Goal: Communication & Community: Participate in discussion

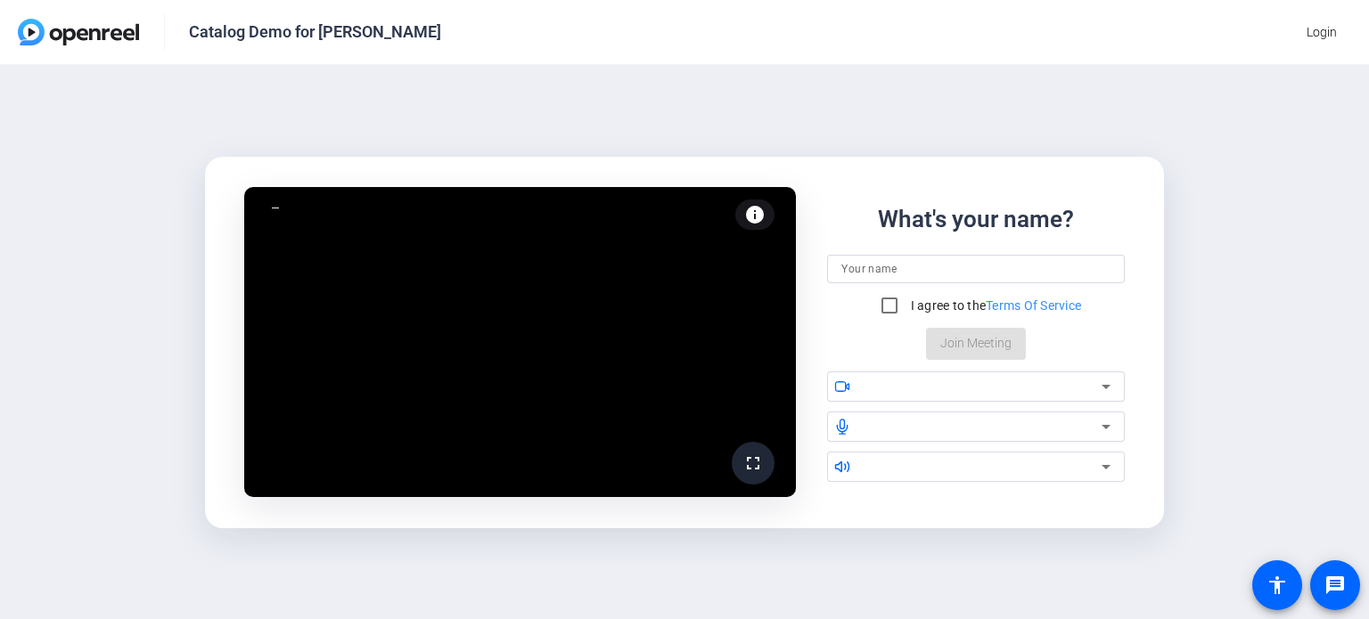
click at [945, 266] on input at bounding box center [975, 268] width 269 height 21
type input "[PERSON_NAME]"
click at [881, 309] on input "I agree to the Terms Of Service" at bounding box center [889, 306] width 36 height 36
checkbox input "true"
click at [960, 352] on div "What's your name? Sara Brigagliano I agree to the Terms Of Service Join Meeting" at bounding box center [976, 281] width 298 height 158
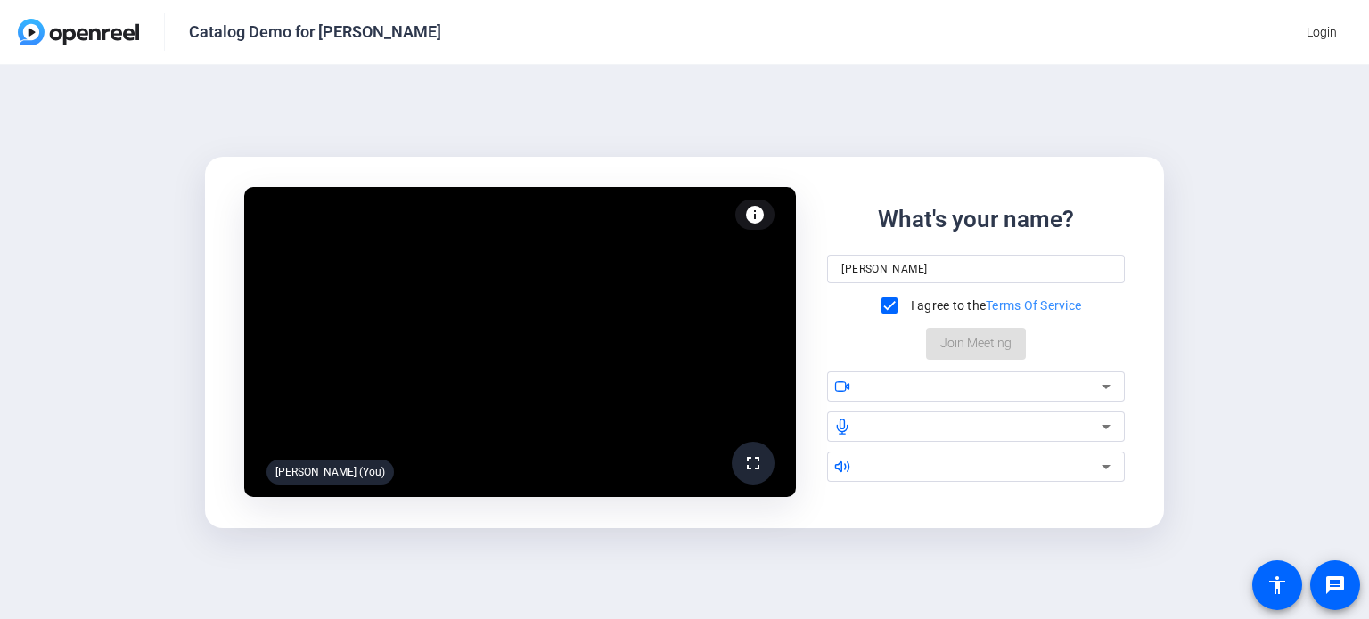
click at [960, 352] on div "What's your name? Sara Brigagliano I agree to the Terms Of Service Join Meeting" at bounding box center [976, 281] width 298 height 158
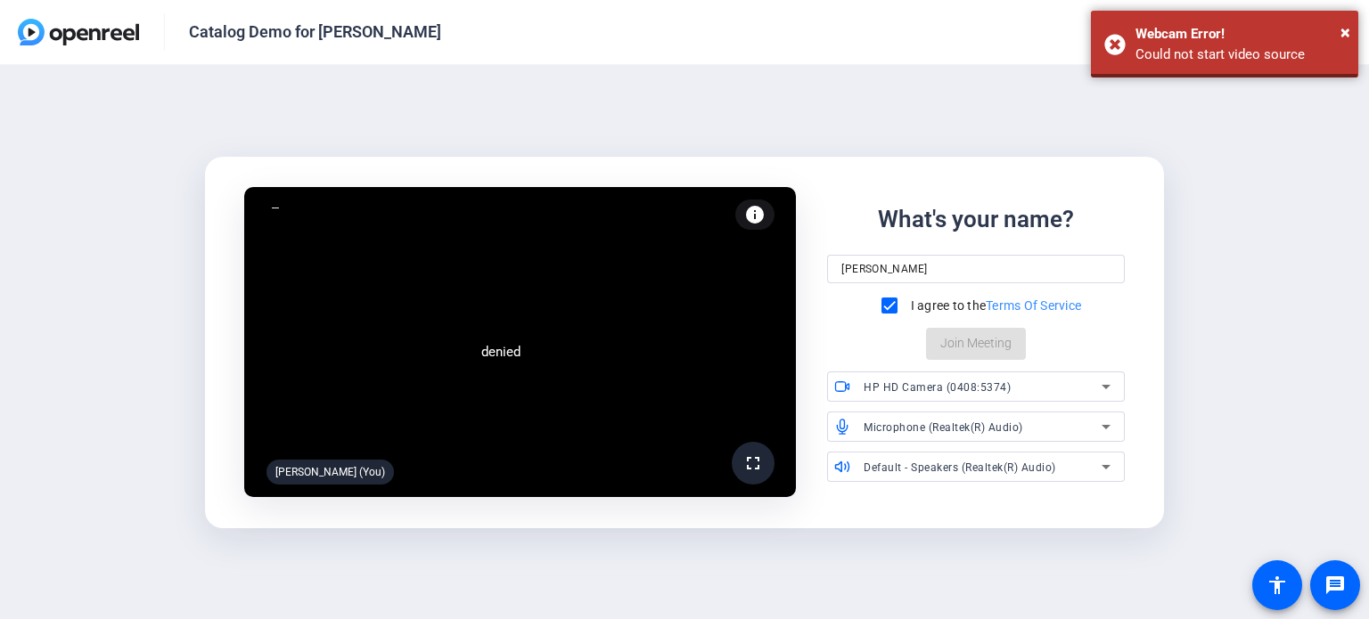
click at [995, 344] on div "What's your name? Sara Brigagliano I agree to the Terms Of Service Join Meeting" at bounding box center [976, 281] width 298 height 158
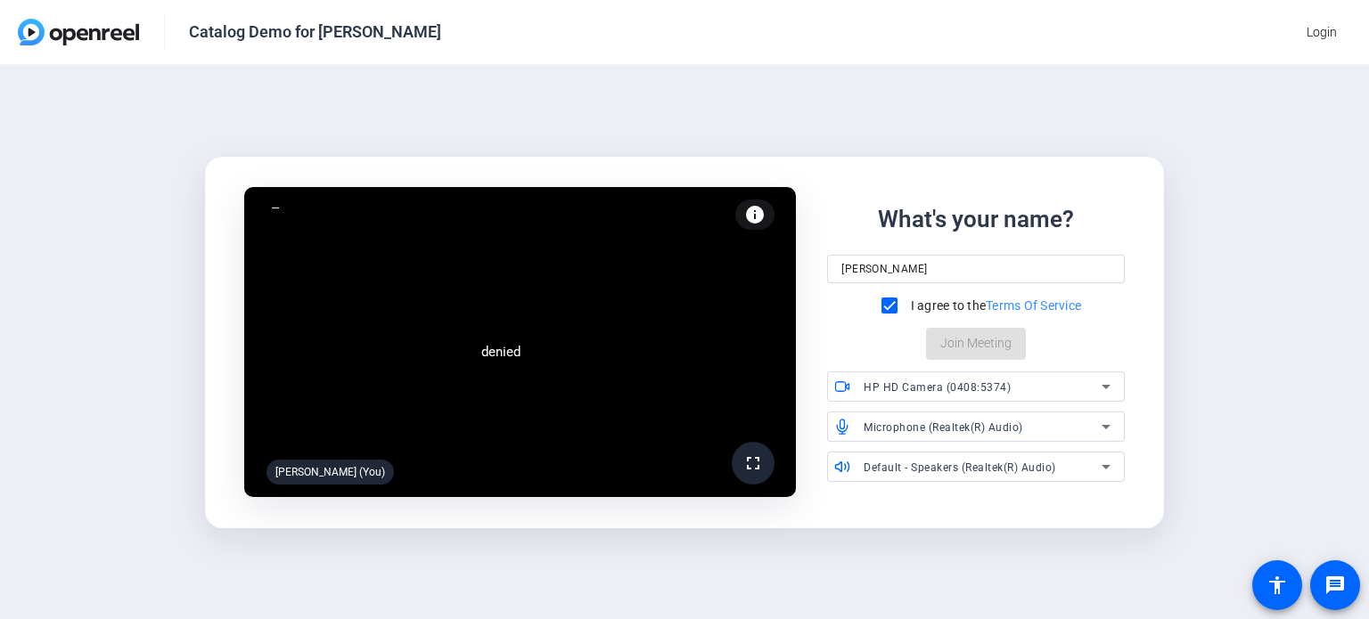
click at [968, 338] on div "What's your name? Sara Brigagliano I agree to the Terms Of Service Join Meeting" at bounding box center [976, 281] width 298 height 158
click at [1108, 389] on icon at bounding box center [1105, 386] width 21 height 21
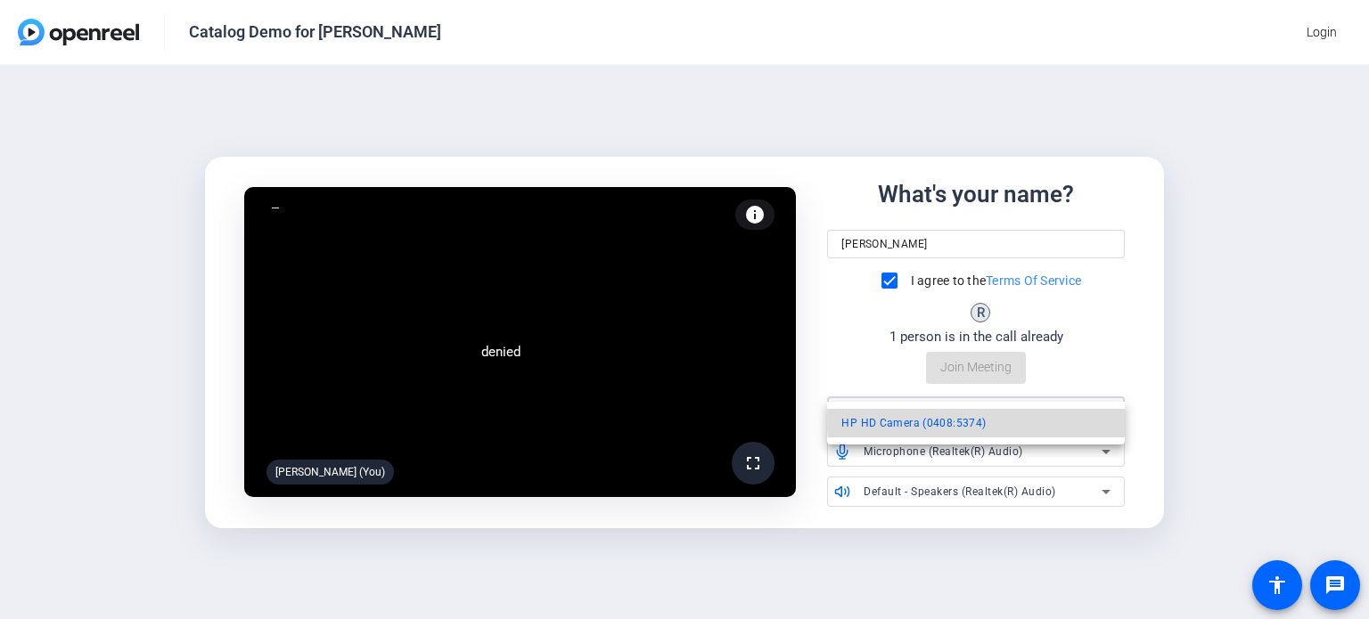
click at [1080, 420] on mat-option "HP HD Camera (0408:5374)" at bounding box center [976, 423] width 298 height 29
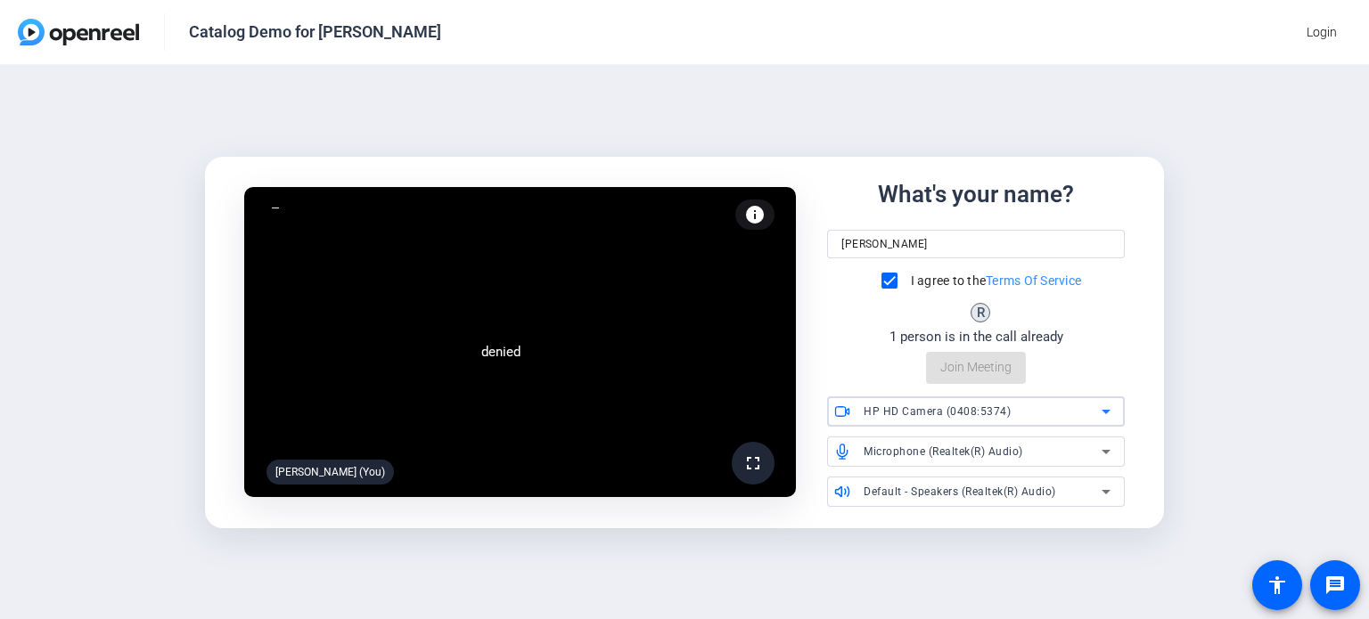
click at [1129, 359] on div "denied fullscreen Sara Brigagliano (You) info Test your audio and video What's …" at bounding box center [683, 342] width 929 height 378
click at [993, 366] on div "What's your name? Sara Brigagliano I agree to the Terms Of Service R 1 person i…" at bounding box center [976, 280] width 298 height 207
click at [976, 365] on div "What's your name? Sara Brigagliano I agree to the Terms Of Service K R R 3 peop…" at bounding box center [976, 280] width 298 height 207
click at [1354, 389] on div "denied fullscreen Sara Brigagliano (You) info Test your audio and video What's …" at bounding box center [684, 342] width 1369 height 554
click at [1004, 268] on div "I agree to the Terms Of Service" at bounding box center [976, 281] width 210 height 36
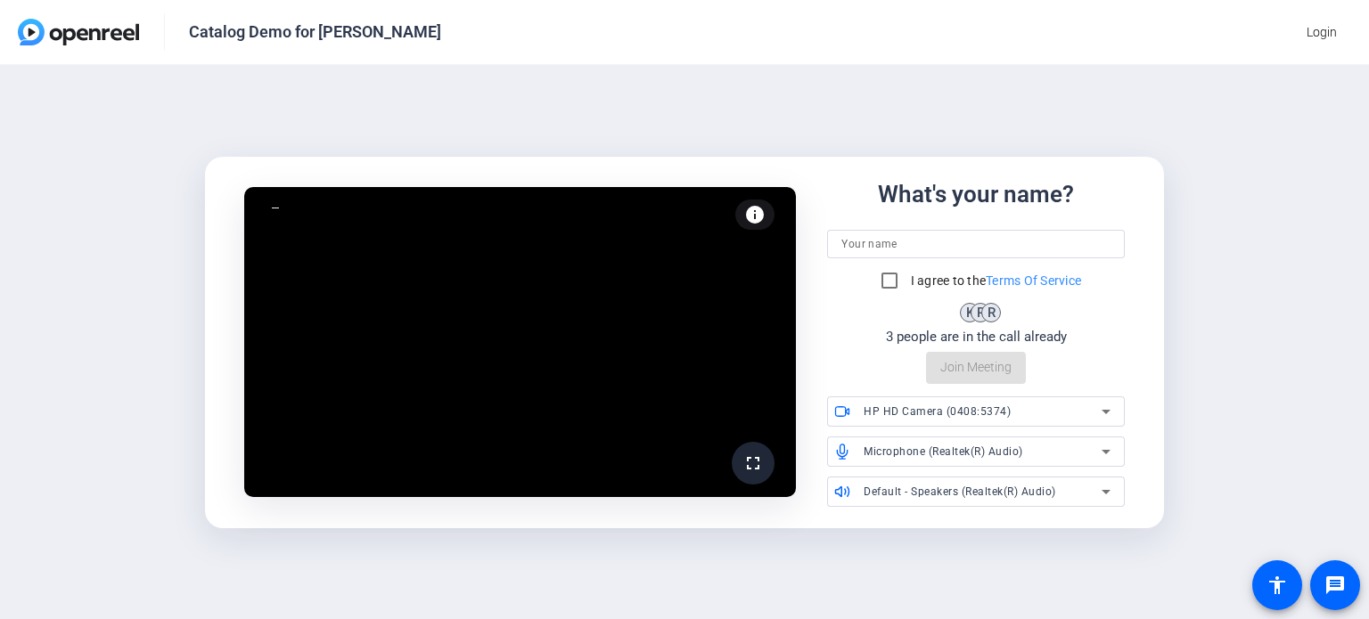
click at [1016, 265] on div "I agree to the Terms Of Service" at bounding box center [976, 281] width 210 height 36
click at [997, 241] on input at bounding box center [975, 243] width 269 height 21
type input "[PERSON_NAME]"
click at [889, 288] on input "I agree to the Terms Of Service" at bounding box center [889, 281] width 36 height 36
checkbox input "true"
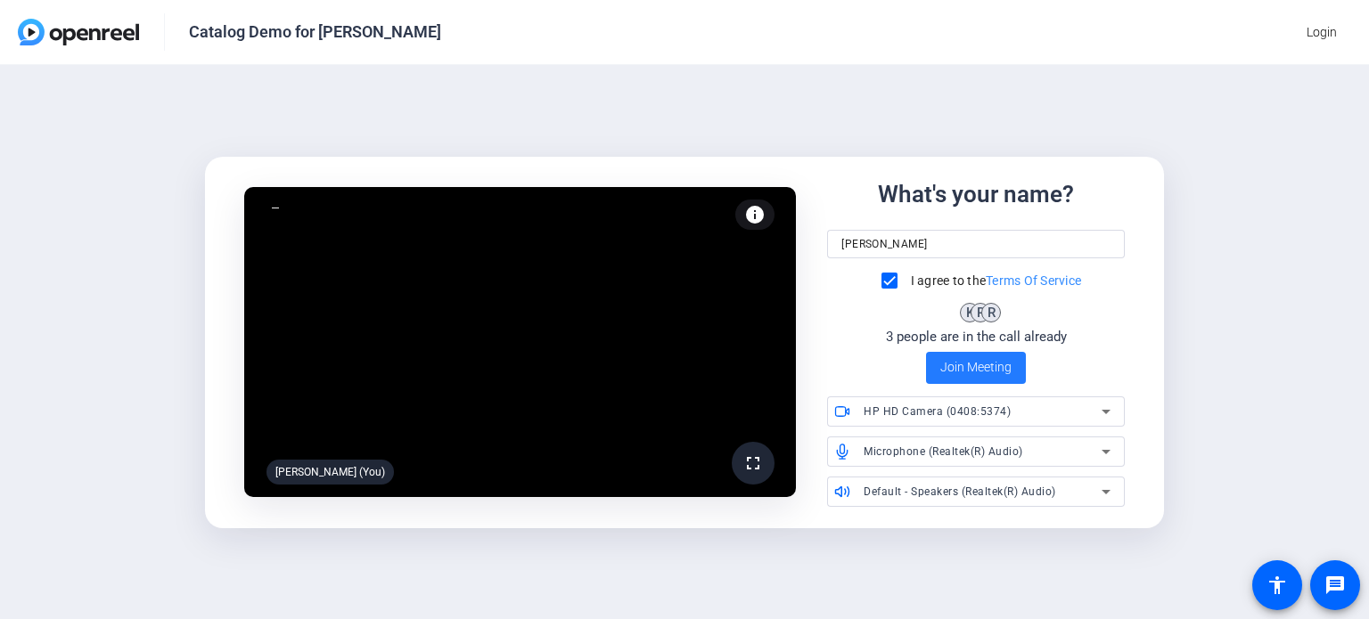
click at [952, 377] on span "Join Meeting" at bounding box center [975, 367] width 71 height 19
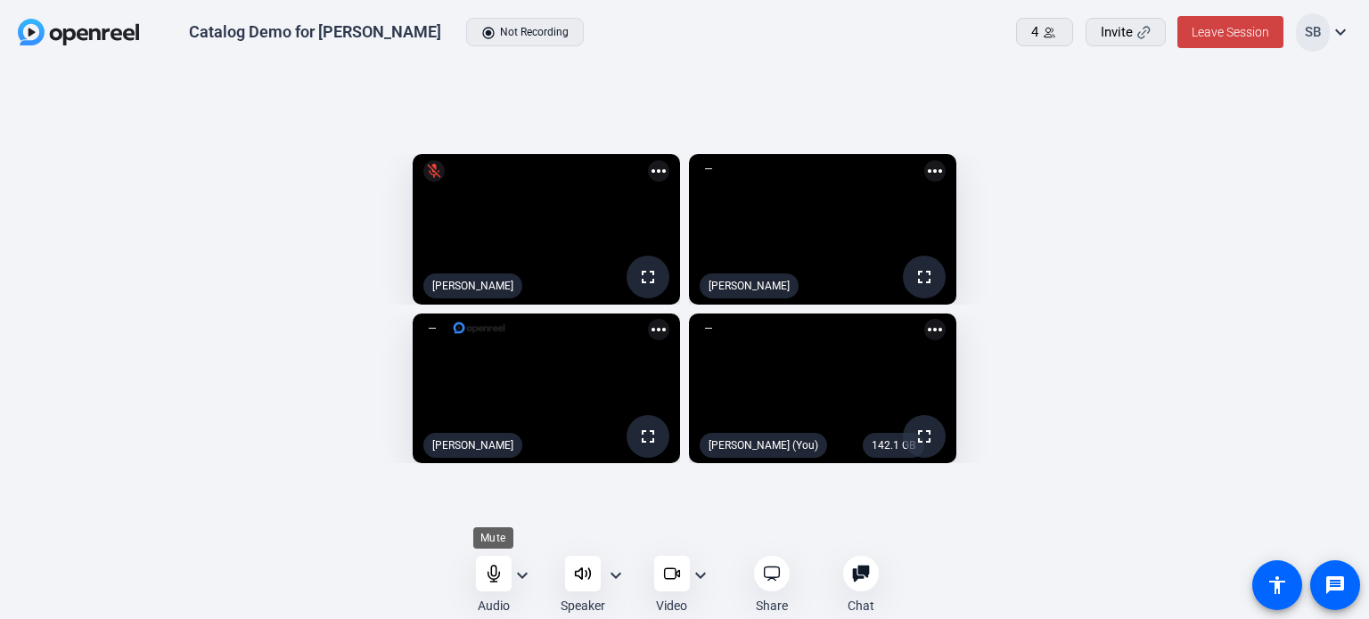
click at [492, 576] on icon at bounding box center [493, 574] width 12 height 16
click at [444, 66] on div "fullscreen [PERSON_NAME] more_horiz fullscreen [PERSON_NAME] fullscreen [PERSON…" at bounding box center [684, 313] width 1369 height 495
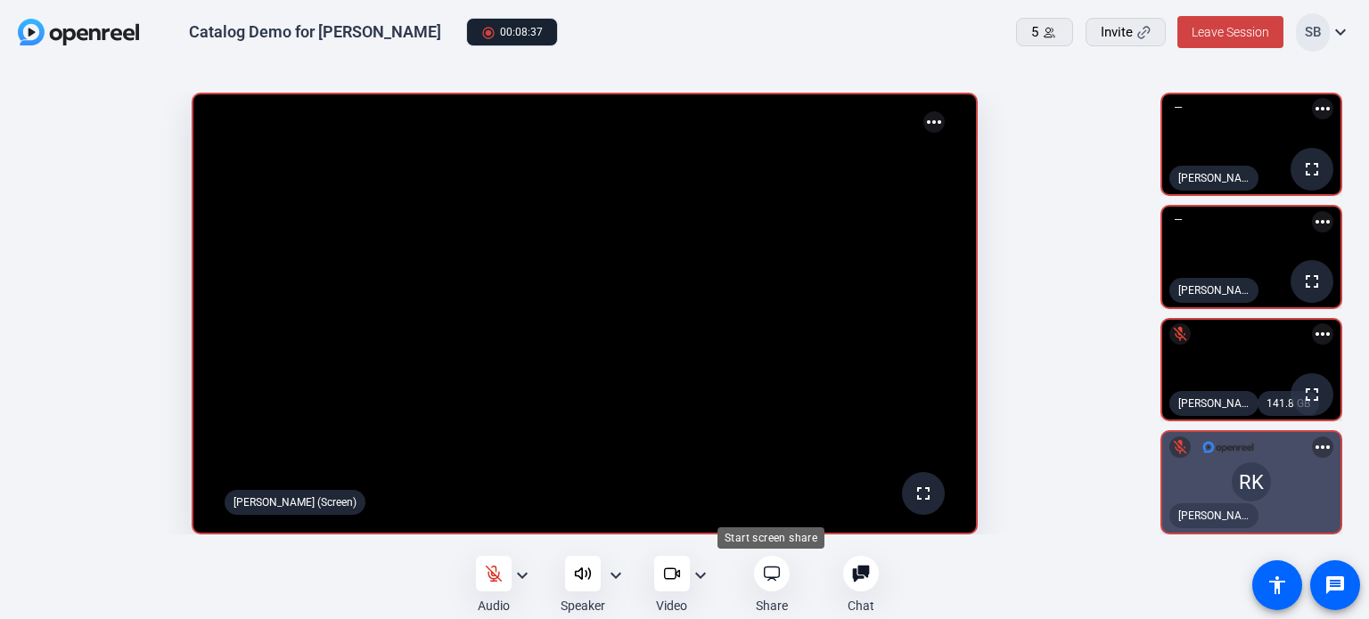
click at [765, 575] on icon at bounding box center [772, 574] width 18 height 18
click at [22, 418] on div "fullscreen [PERSON_NAME] (Screen) more_horiz" at bounding box center [584, 314] width 1133 height 460
click at [160, 277] on openreel-capture-lite-video-stream "fullscreen [PERSON_NAME] (Screen) more_horiz" at bounding box center [585, 314] width 1116 height 442
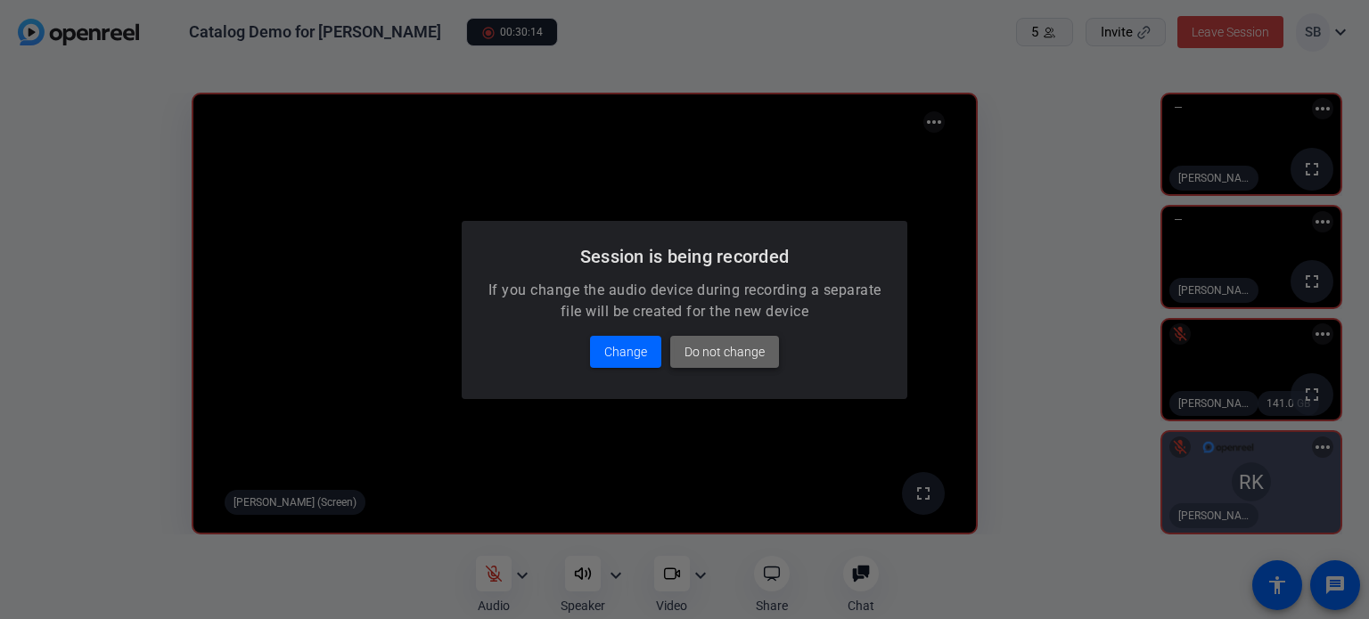
click at [749, 358] on span "Do not change" at bounding box center [724, 351] width 80 height 21
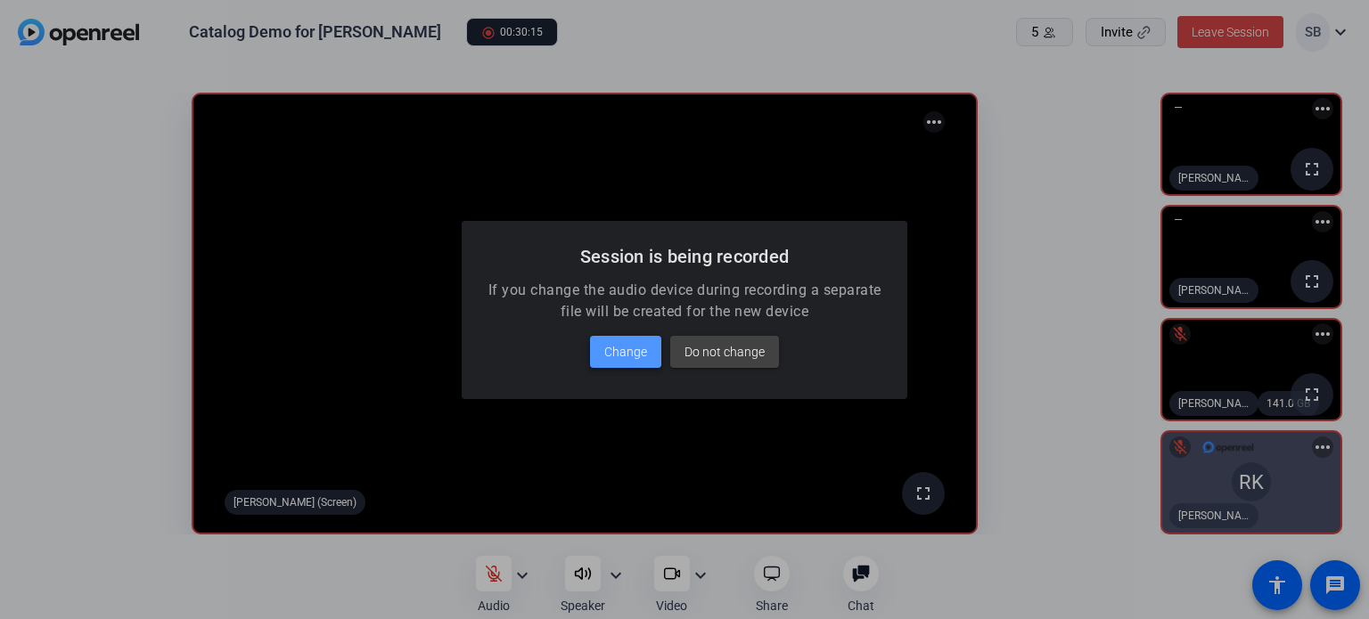
click at [632, 348] on span "Change" at bounding box center [625, 351] width 43 height 21
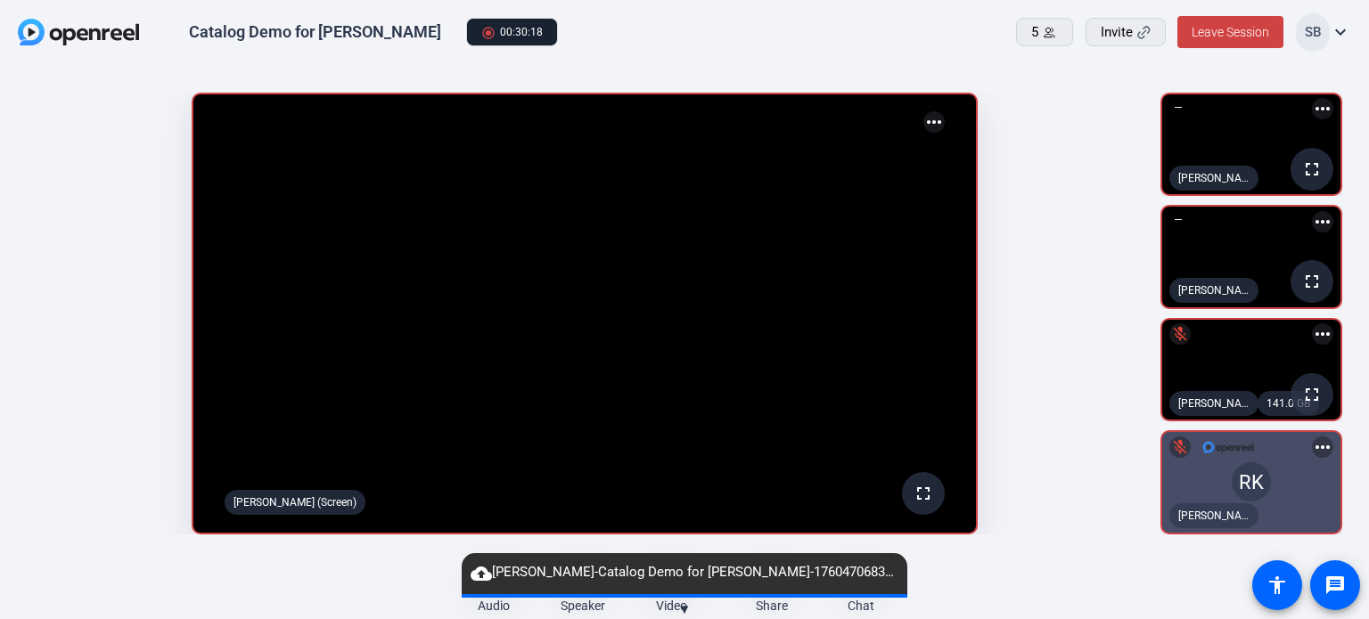
click at [488, 574] on mat-icon "cloud_upload" at bounding box center [480, 573] width 21 height 21
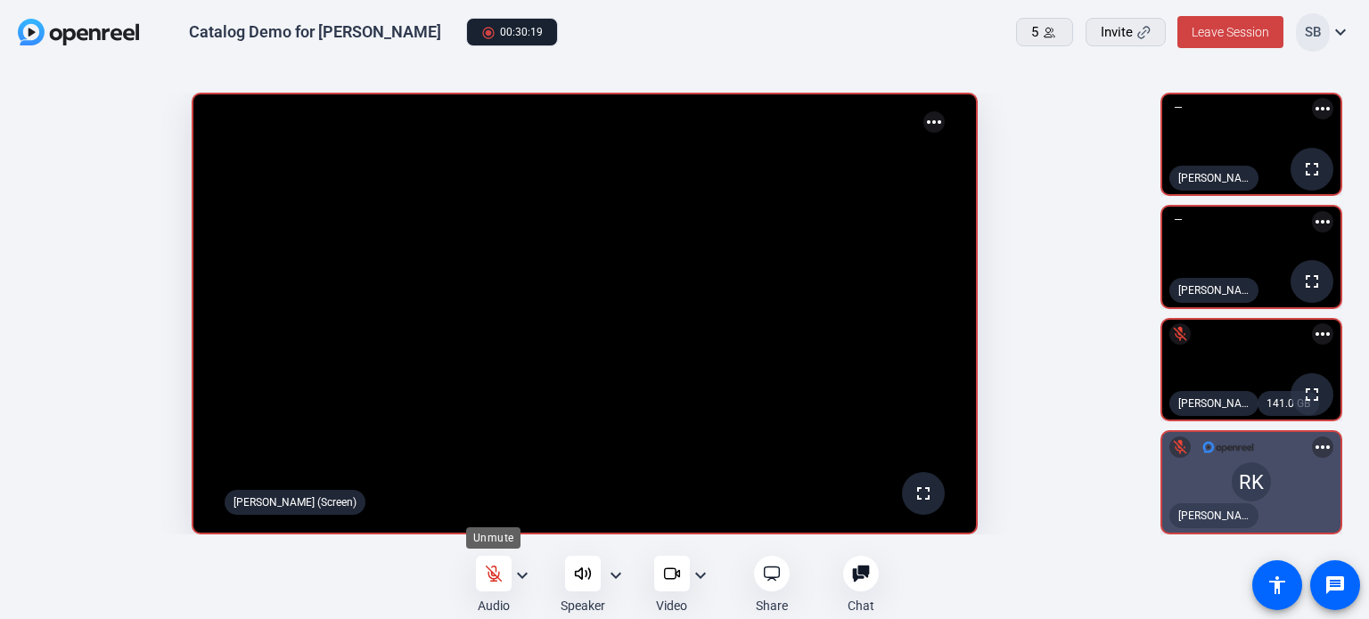
click at [485, 572] on icon at bounding box center [494, 574] width 18 height 18
click at [491, 572] on icon at bounding box center [493, 574] width 12 height 16
drag, startPoint x: 103, startPoint y: 449, endPoint x: 260, endPoint y: 488, distance: 161.7
click at [118, 455] on openreel-capture-lite-video-stream "fullscreen [PERSON_NAME] (Screen) more_horiz" at bounding box center [585, 314] width 1116 height 442
click at [500, 583] on icon at bounding box center [494, 574] width 18 height 18
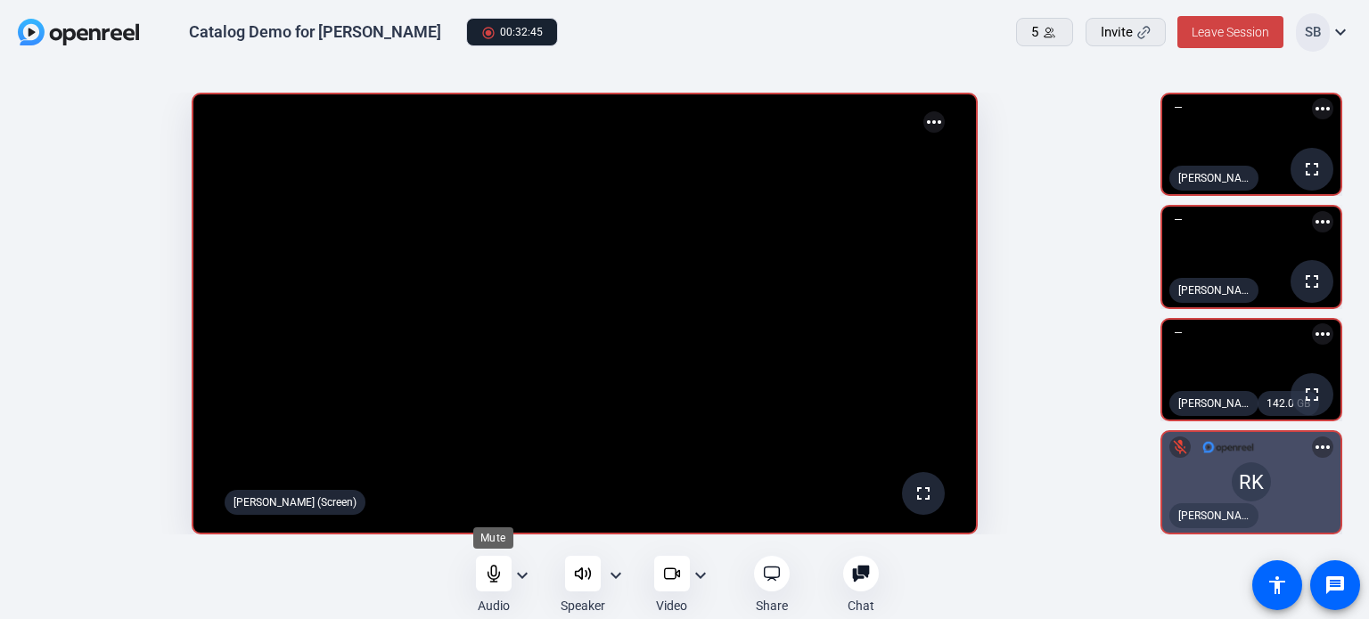
click at [481, 568] on div at bounding box center [494, 574] width 36 height 36
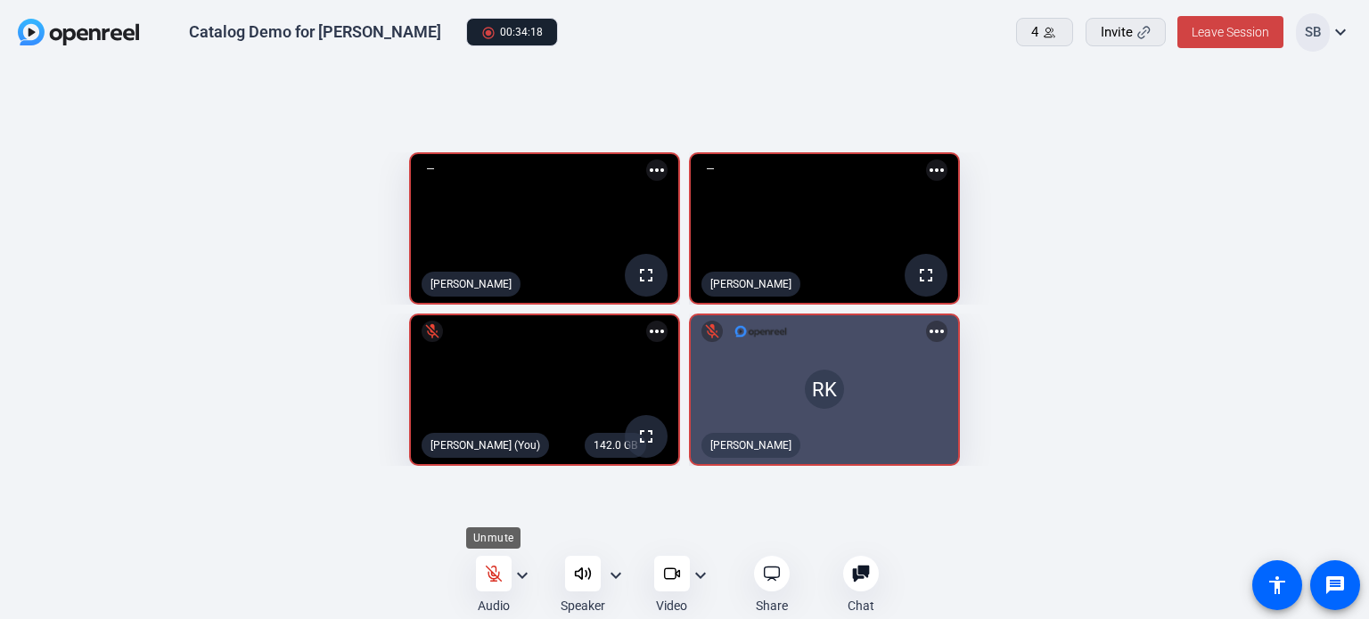
click at [489, 568] on icon at bounding box center [494, 574] width 18 height 18
click at [764, 569] on icon at bounding box center [771, 574] width 15 height 13
click at [496, 571] on icon at bounding box center [494, 574] width 18 height 18
click at [499, 570] on icon at bounding box center [494, 574] width 18 height 18
click at [784, 571] on div at bounding box center [772, 574] width 36 height 36
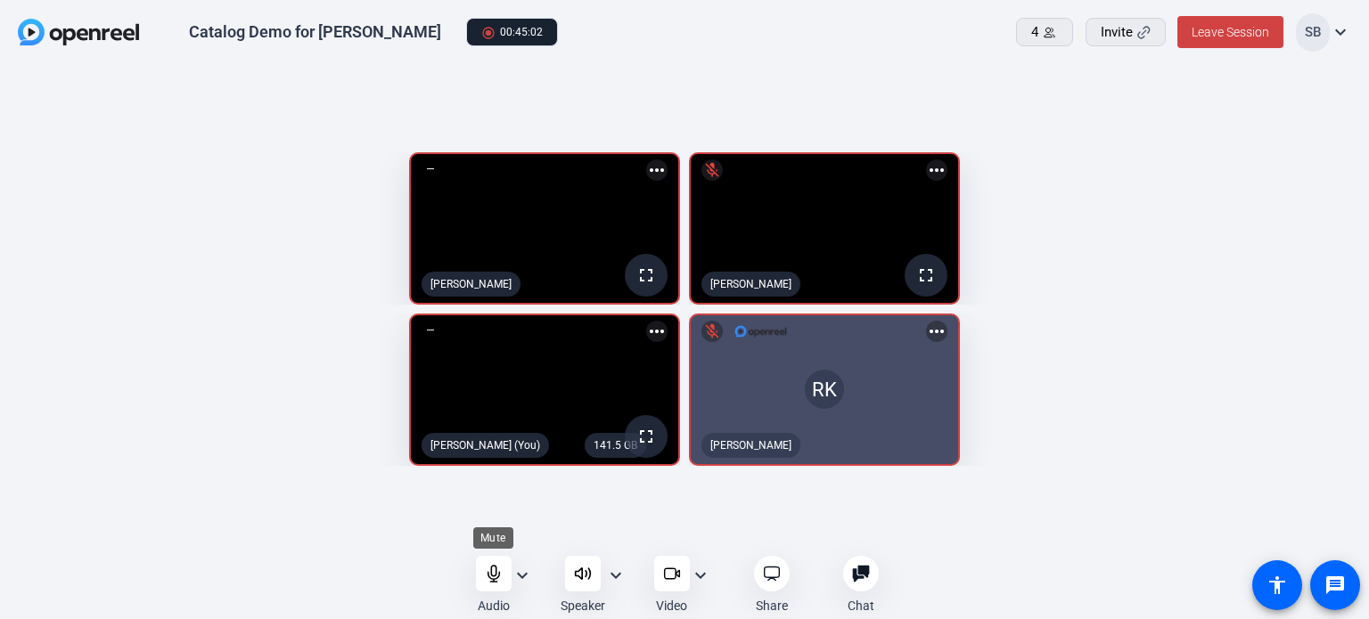
click at [481, 575] on div at bounding box center [494, 574] width 36 height 36
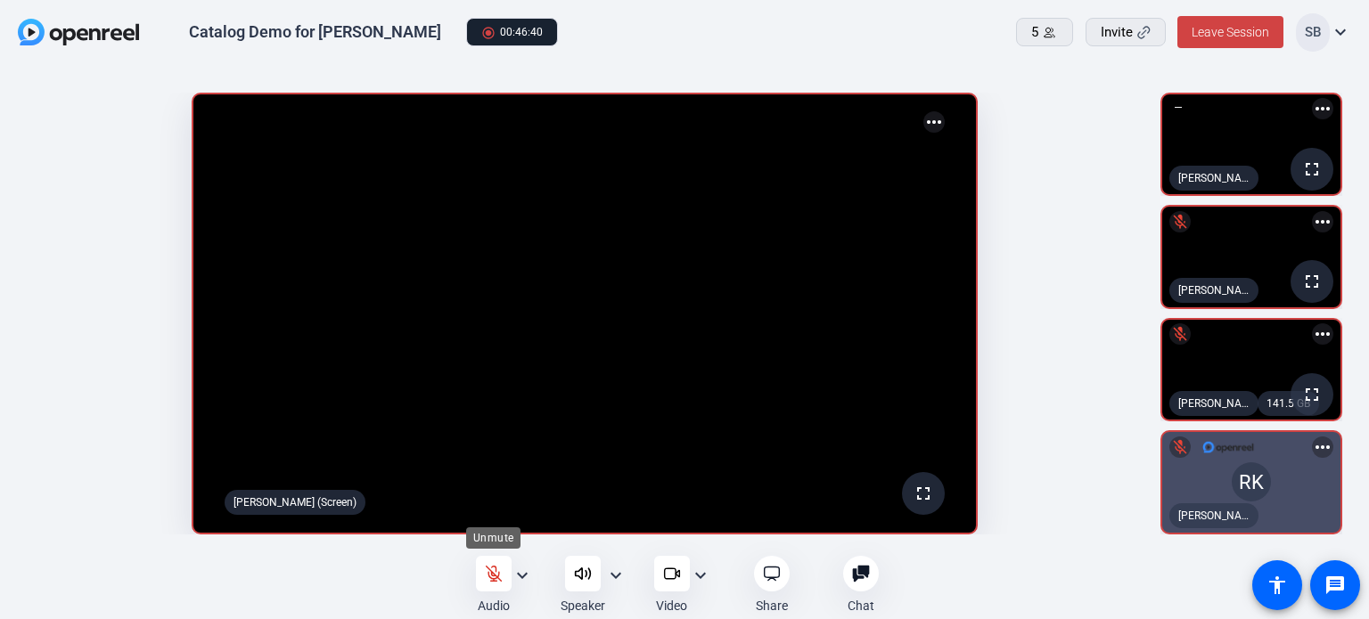
click at [498, 574] on icon at bounding box center [493, 574] width 15 height 15
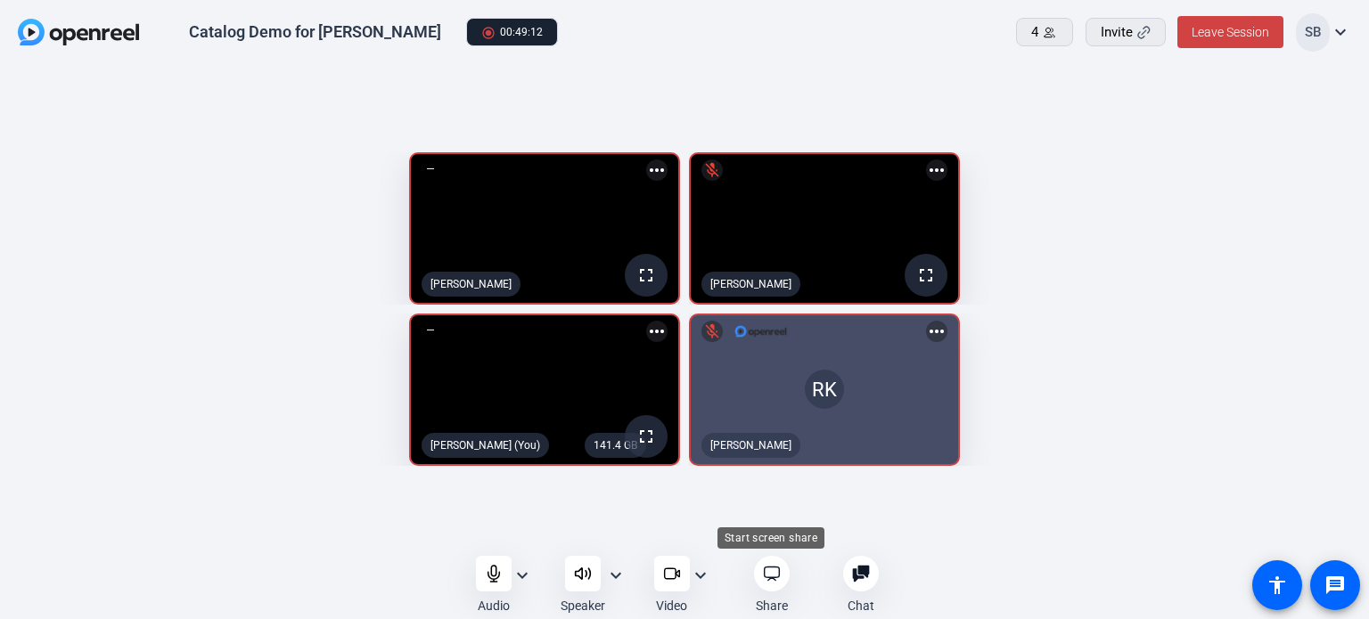
click at [771, 569] on icon at bounding box center [772, 574] width 18 height 18
click at [489, 566] on icon at bounding box center [494, 574] width 18 height 18
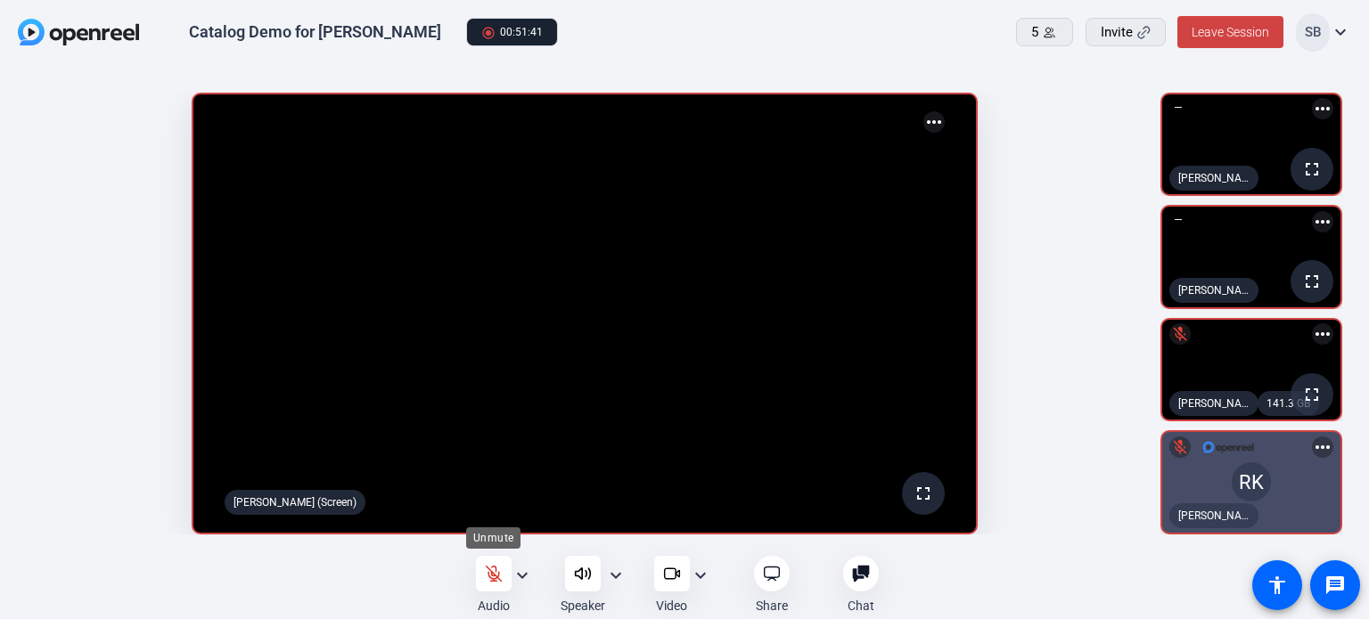
click at [485, 566] on icon at bounding box center [494, 574] width 18 height 18
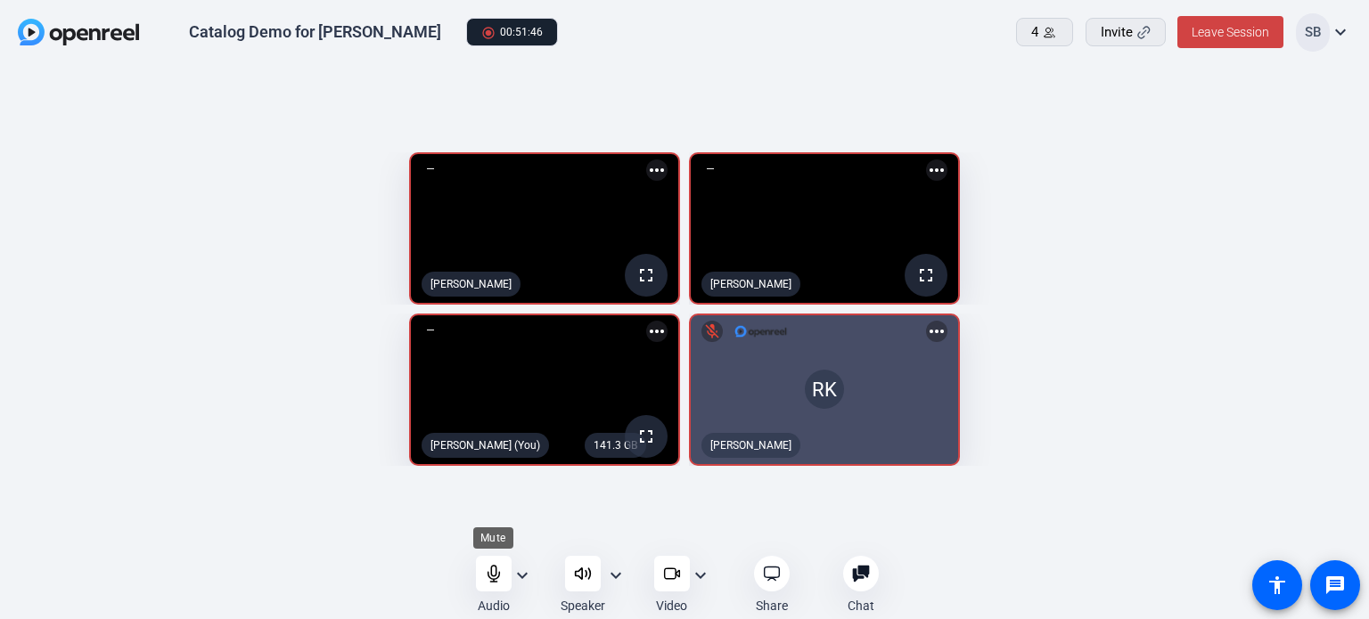
click at [506, 577] on div at bounding box center [494, 574] width 36 height 36
click at [485, 569] on icon at bounding box center [494, 574] width 18 height 18
click at [1202, 446] on openreel-capture-lite-video-stream "RK mic_off [PERSON_NAME] more_horiz" at bounding box center [1015, 390] width 653 height 152
